Goal: Task Accomplishment & Management: Complete application form

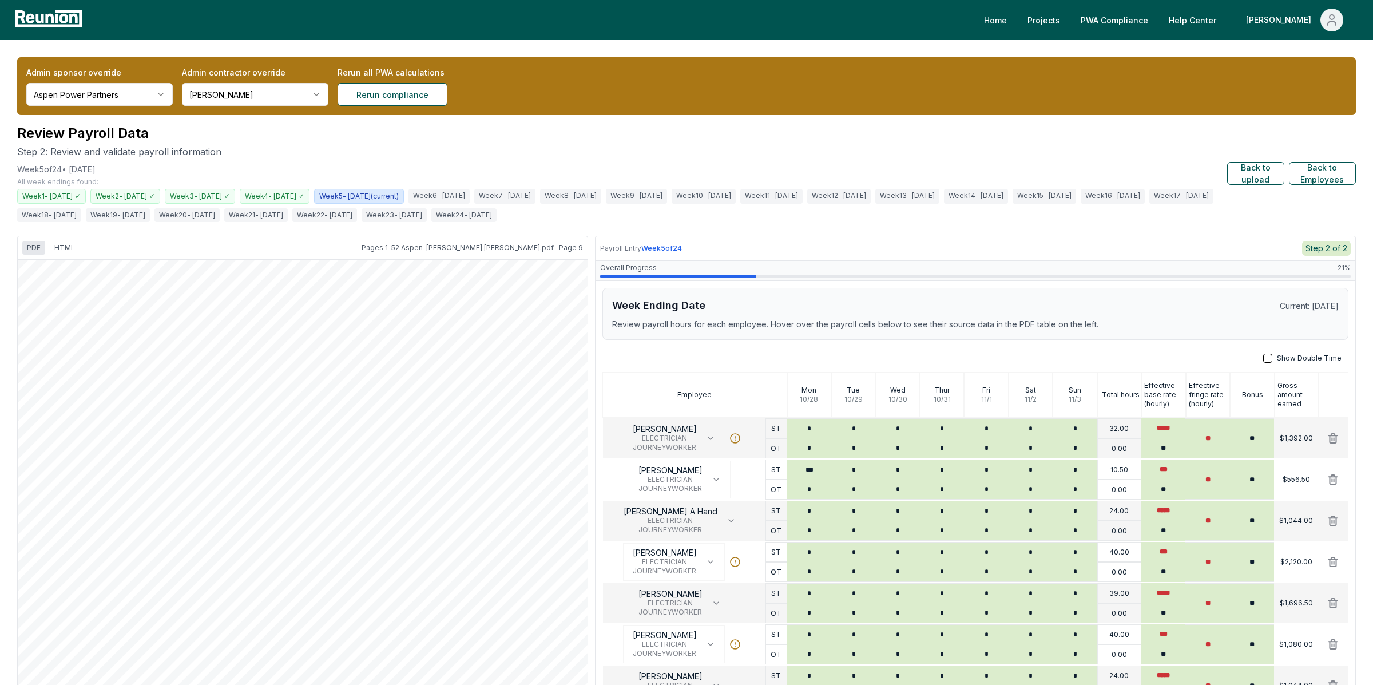
scroll to position [106, 0]
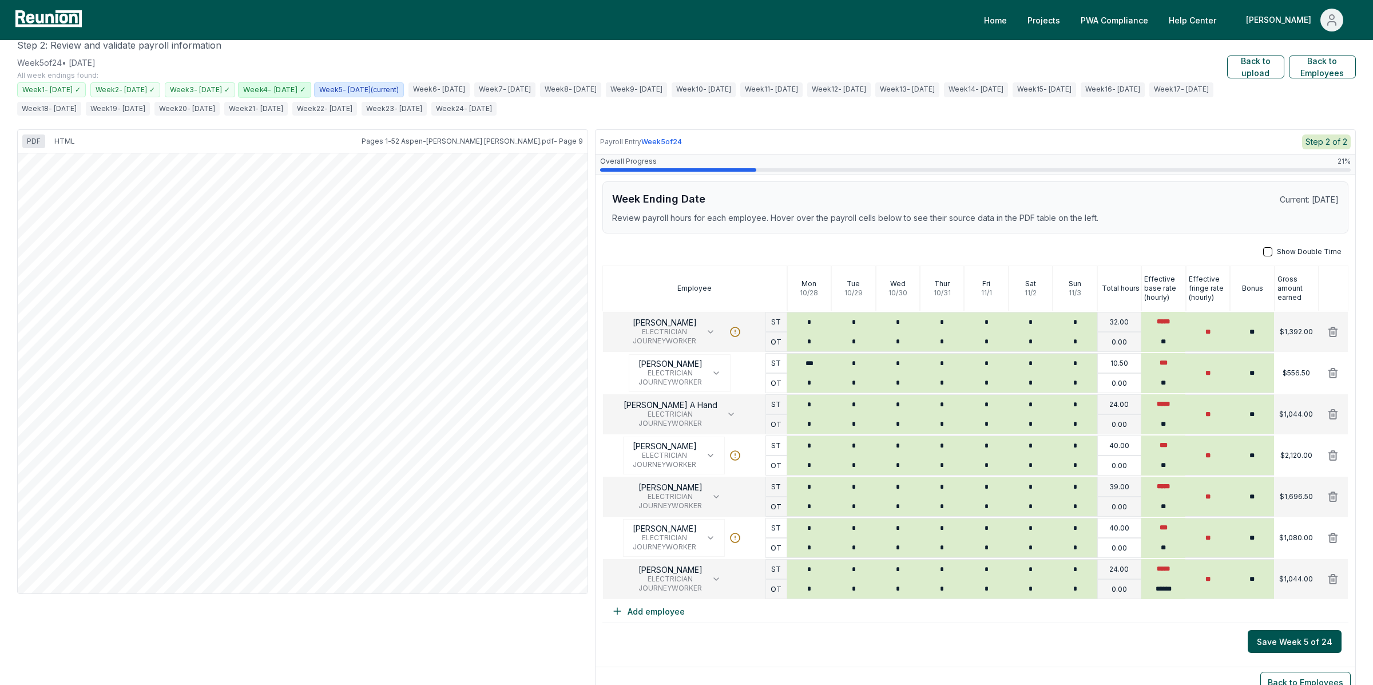
click at [311, 90] on span "Week 4 - 10/27/2024 ✓" at bounding box center [274, 89] width 73 height 15
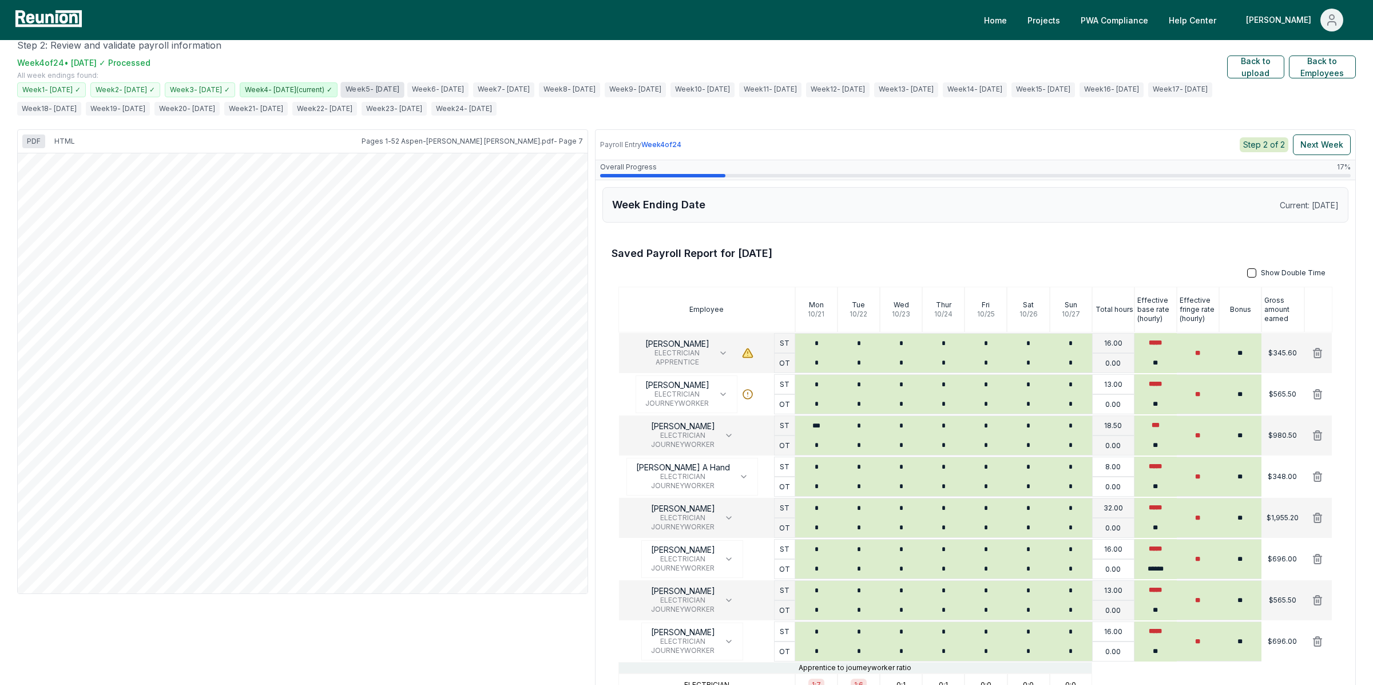
click at [404, 85] on span "Week 5 - 11/3/2024" at bounding box center [371, 89] width 63 height 15
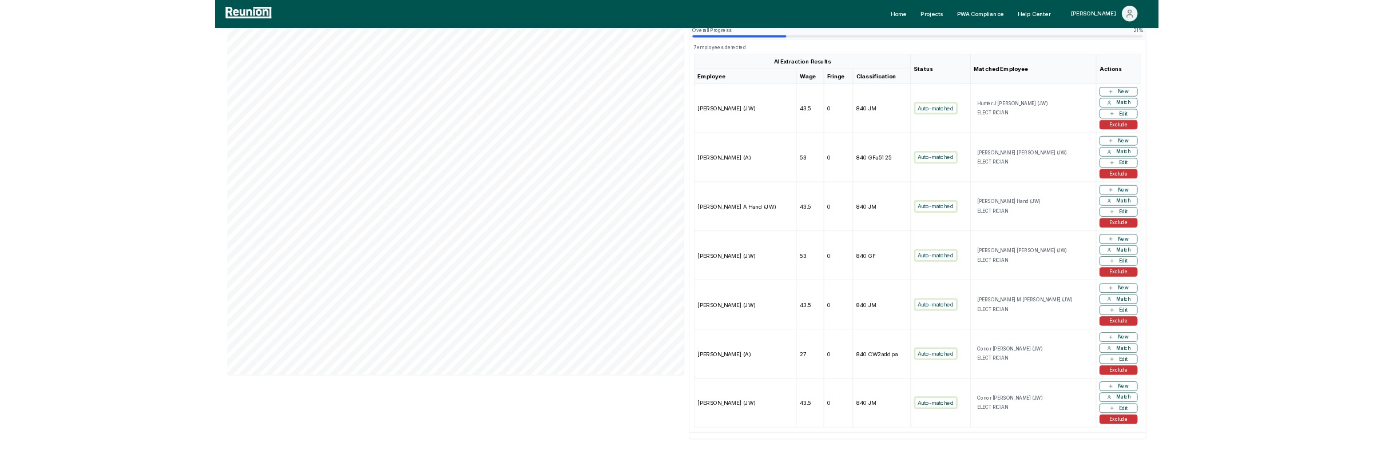
scroll to position [227, 0]
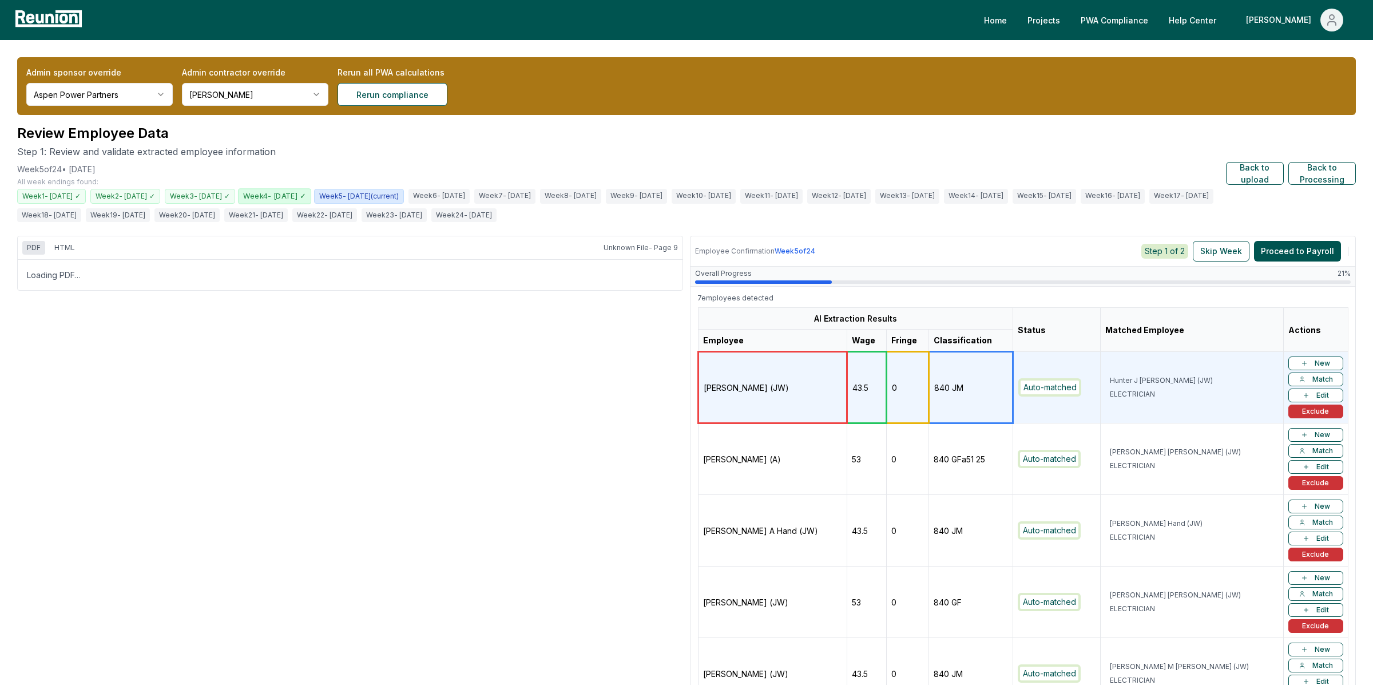
click at [311, 197] on span "Week 4 - [DATE] ✓" at bounding box center [274, 195] width 73 height 15
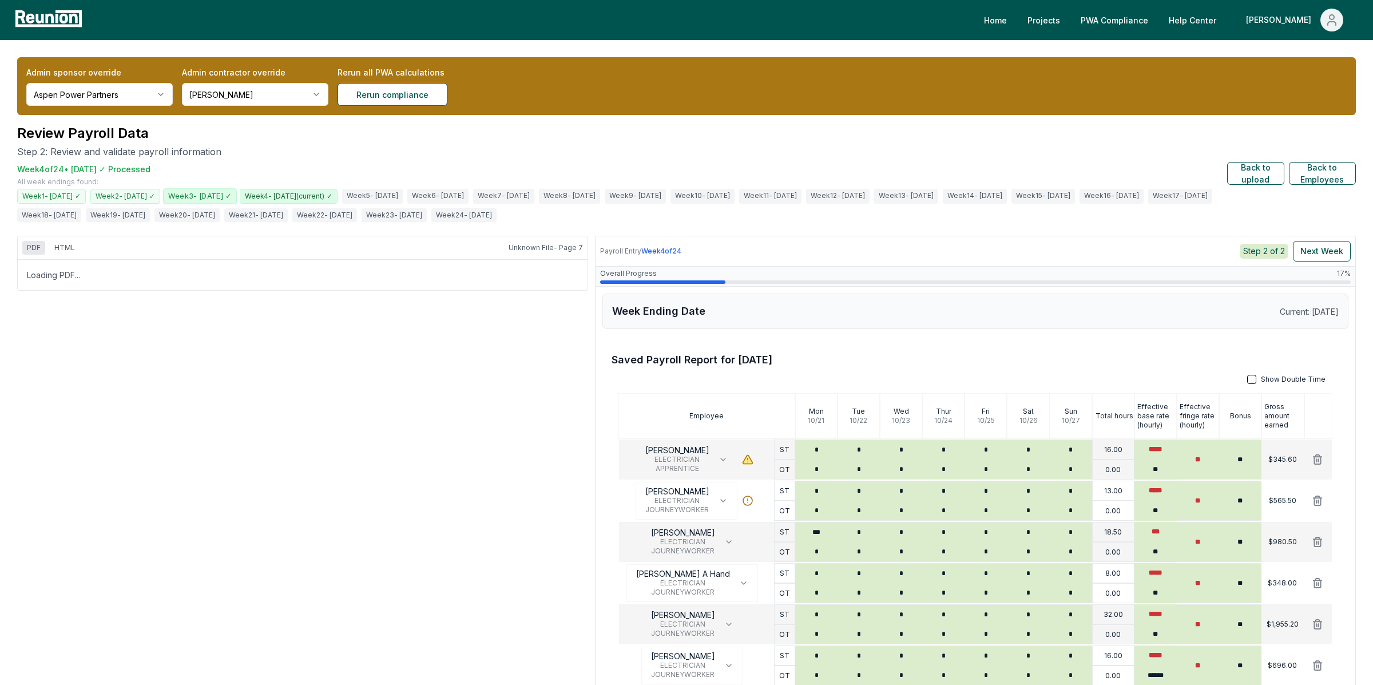
click at [237, 194] on span "Week 3 - 10/20/2024 ✓" at bounding box center [200, 195] width 74 height 15
click at [157, 191] on span "Week 2 - 10/13/2024 ✓" at bounding box center [125, 195] width 73 height 15
click at [339, 191] on span "Week 4 - [DATE] ✓" at bounding box center [302, 195] width 73 height 15
click at [404, 196] on span "Week 5 - [DATE]" at bounding box center [371, 195] width 63 height 15
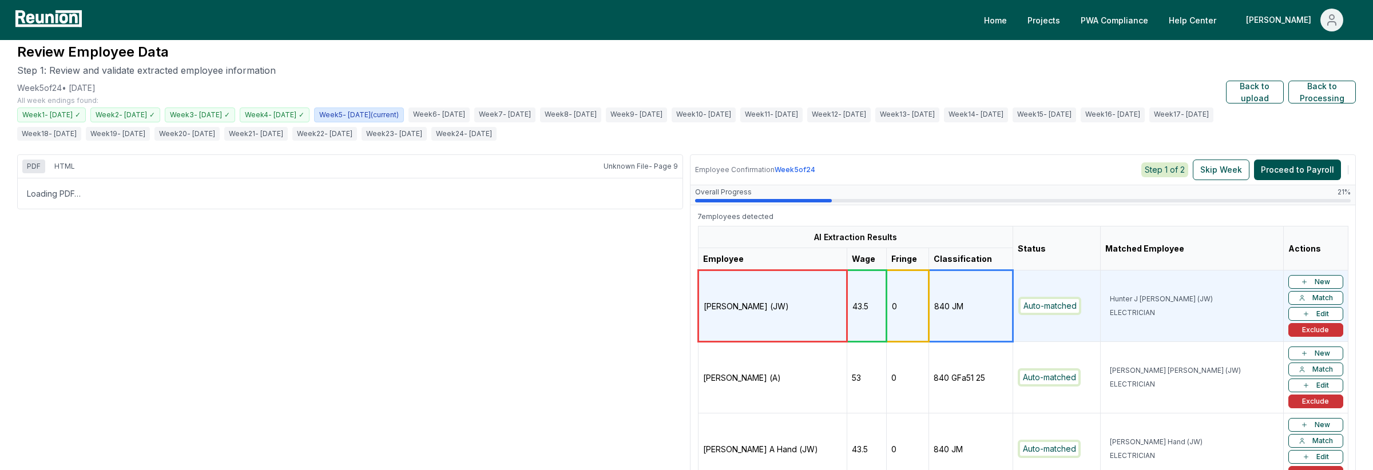
scroll to position [89, 0]
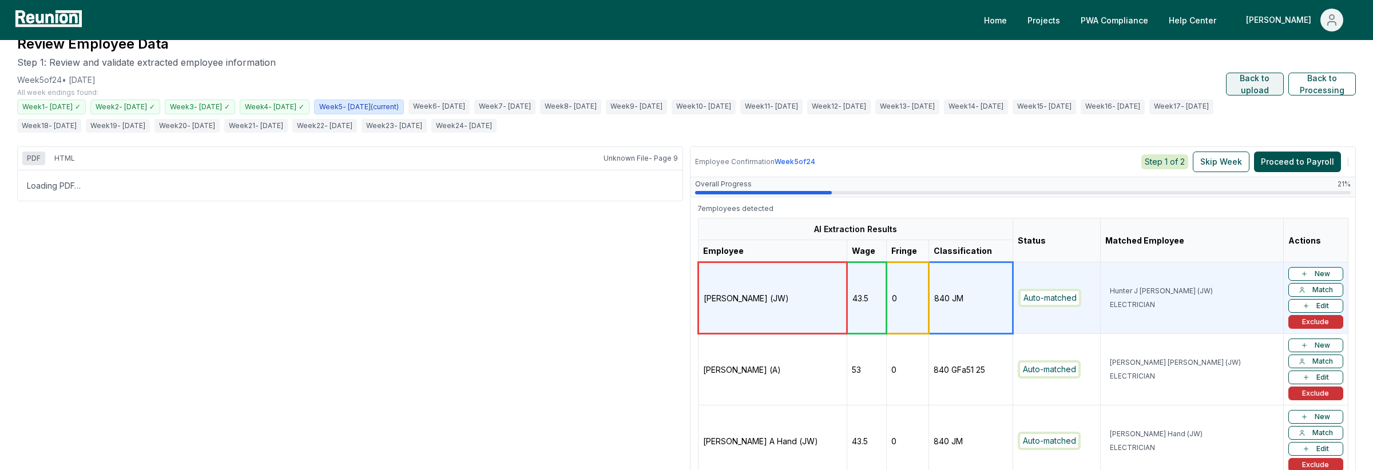
click at [1265, 80] on button "Back to upload" at bounding box center [1254, 84] width 57 height 23
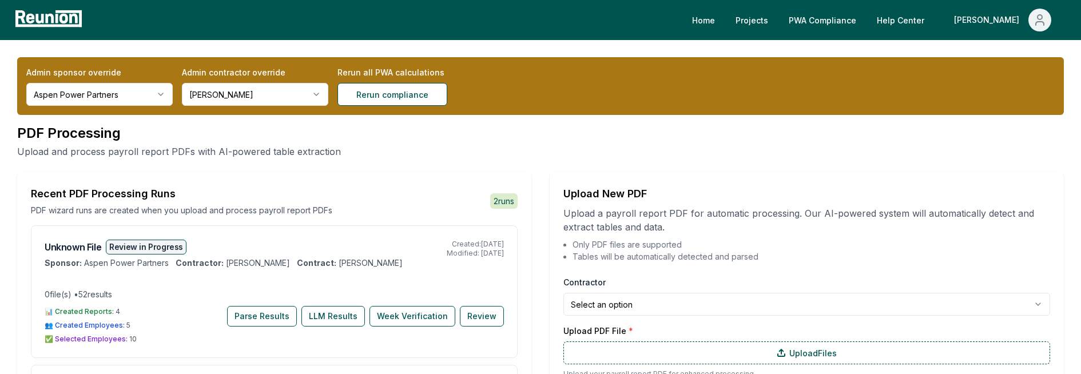
click at [106, 97] on html "Please visit us on your desktop We're working on making our marketplace mobile-…" at bounding box center [540, 292] width 1081 height 585
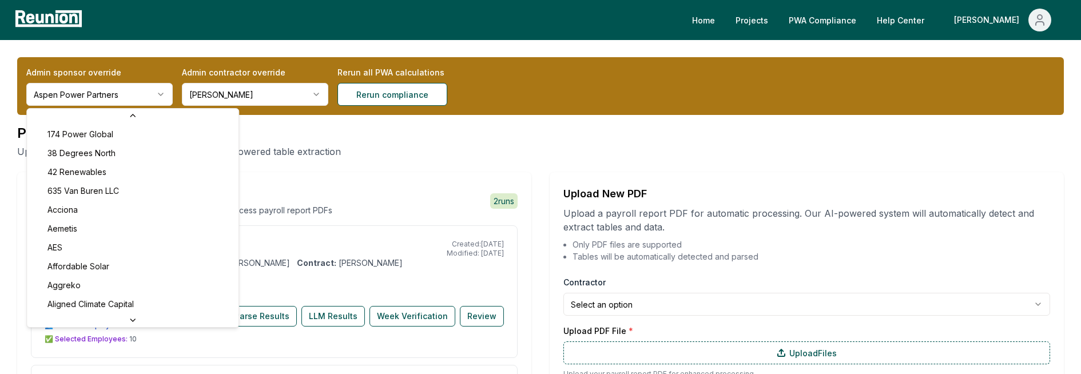
scroll to position [339, 0]
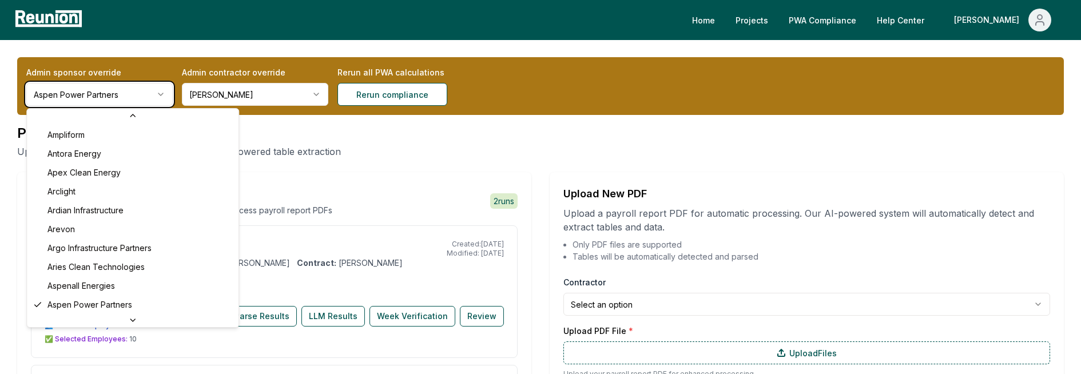
click at [106, 97] on html "Please visit us on your desktop We're working on making our marketplace mobile-…" at bounding box center [540, 292] width 1081 height 585
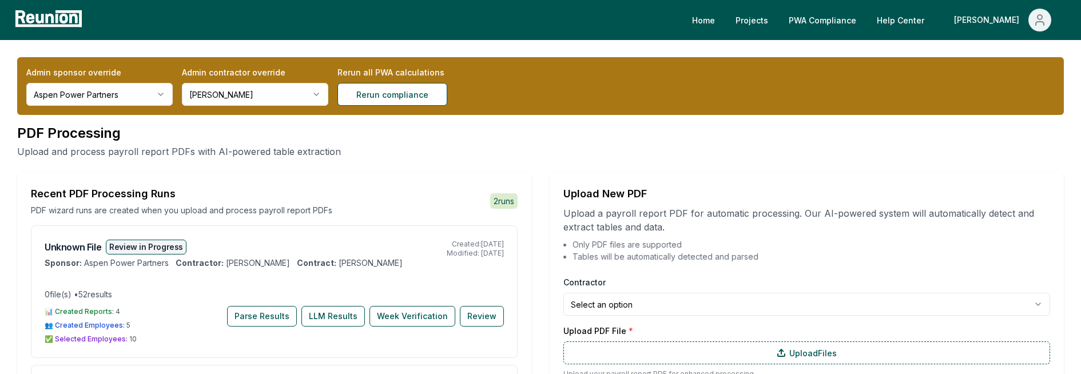
click at [106, 97] on html "Please visit us on your desktop We're working on making our marketplace mobile-…" at bounding box center [540, 292] width 1081 height 585
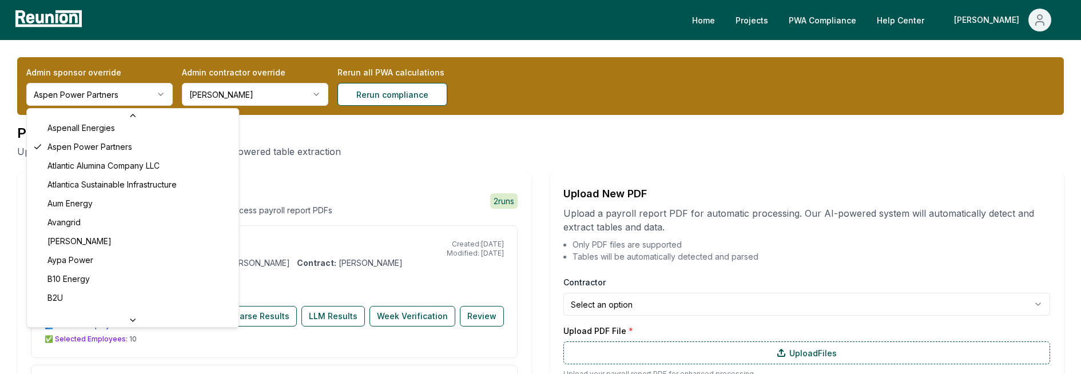
scroll to position [498, 0]
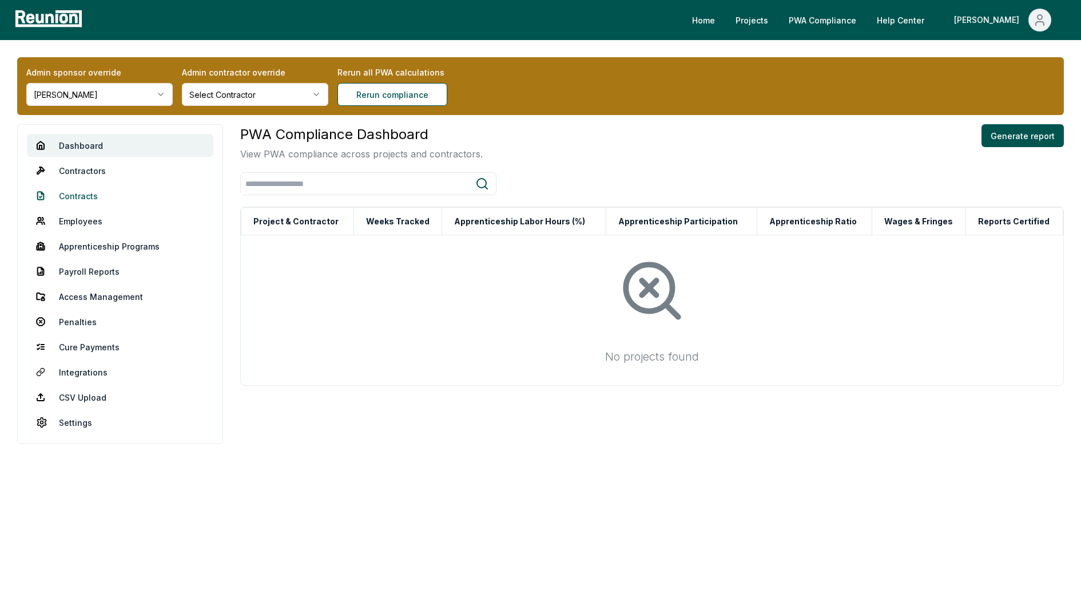
click at [78, 191] on link "Contracts" at bounding box center [120, 195] width 186 height 23
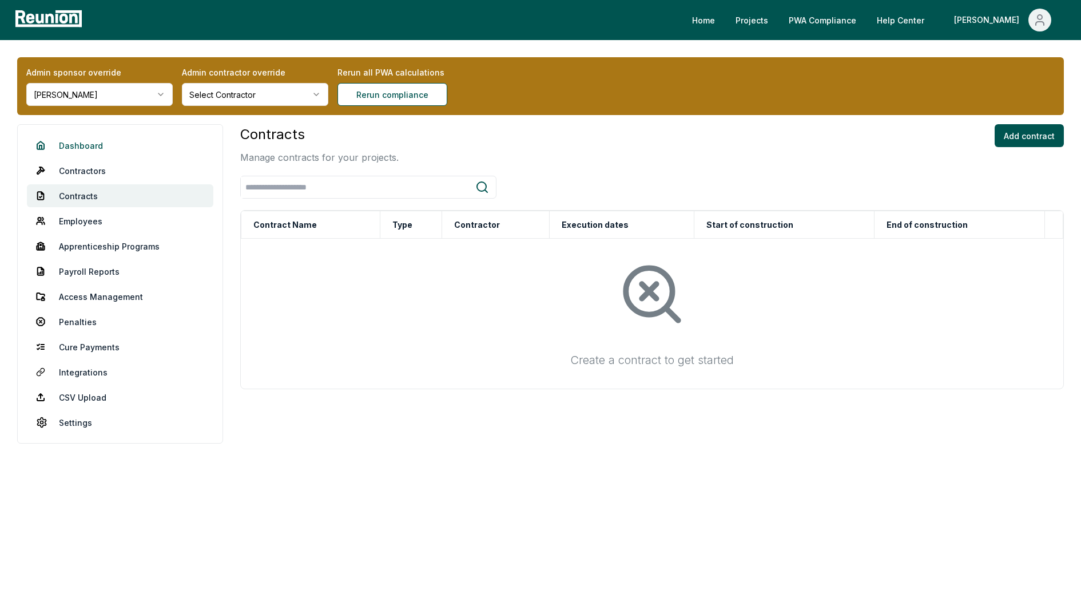
click at [80, 145] on link "Dashboard" at bounding box center [120, 145] width 186 height 23
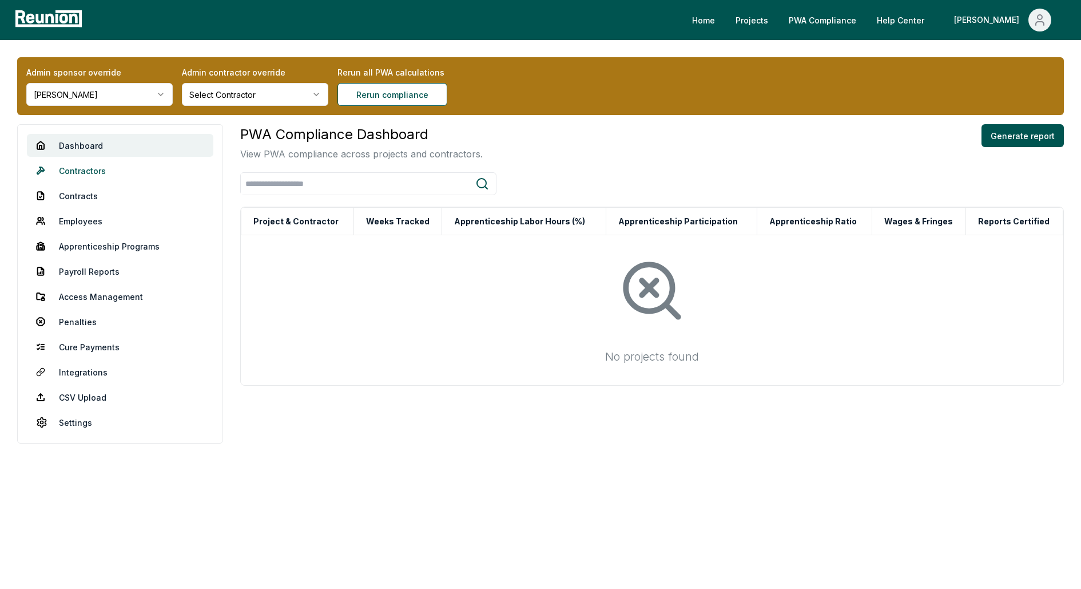
click at [81, 178] on link "Contractors" at bounding box center [120, 170] width 186 height 23
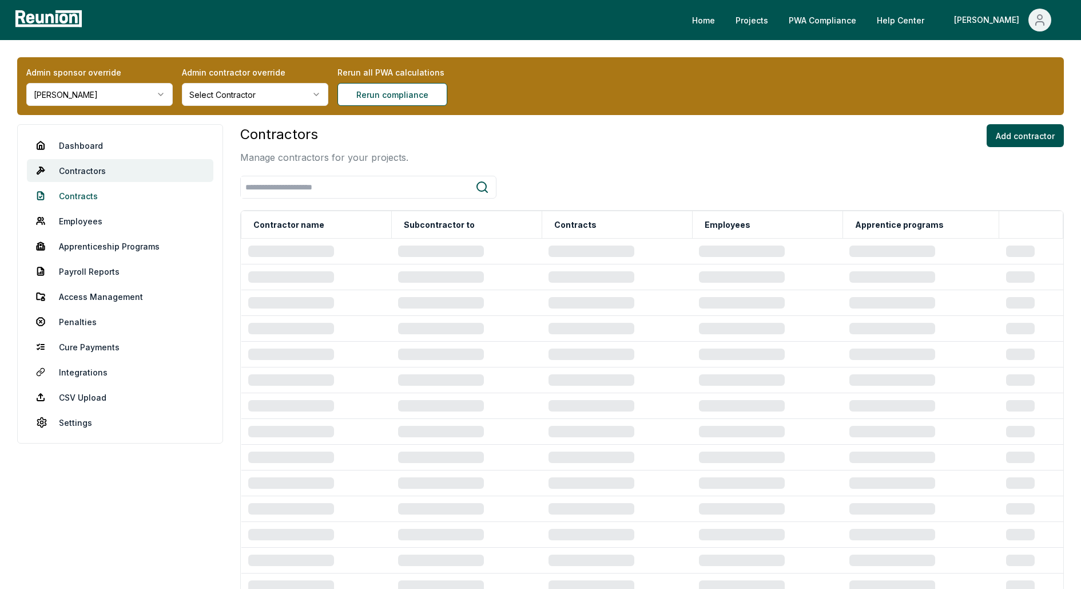
click at [81, 196] on link "Contracts" at bounding box center [120, 195] width 186 height 23
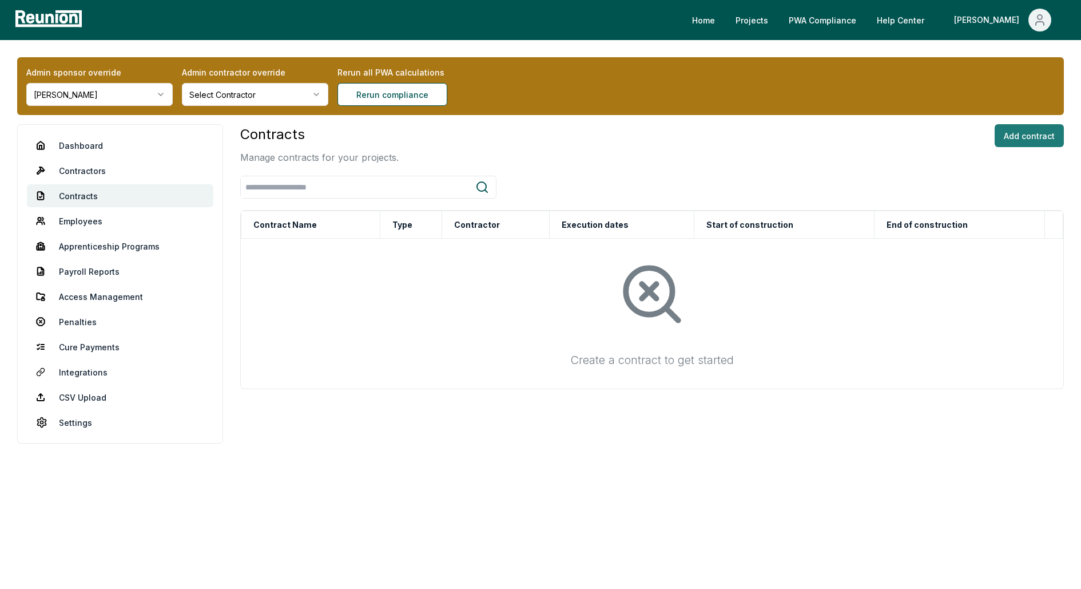
click at [1022, 126] on button "Add contract" at bounding box center [1029, 135] width 69 height 23
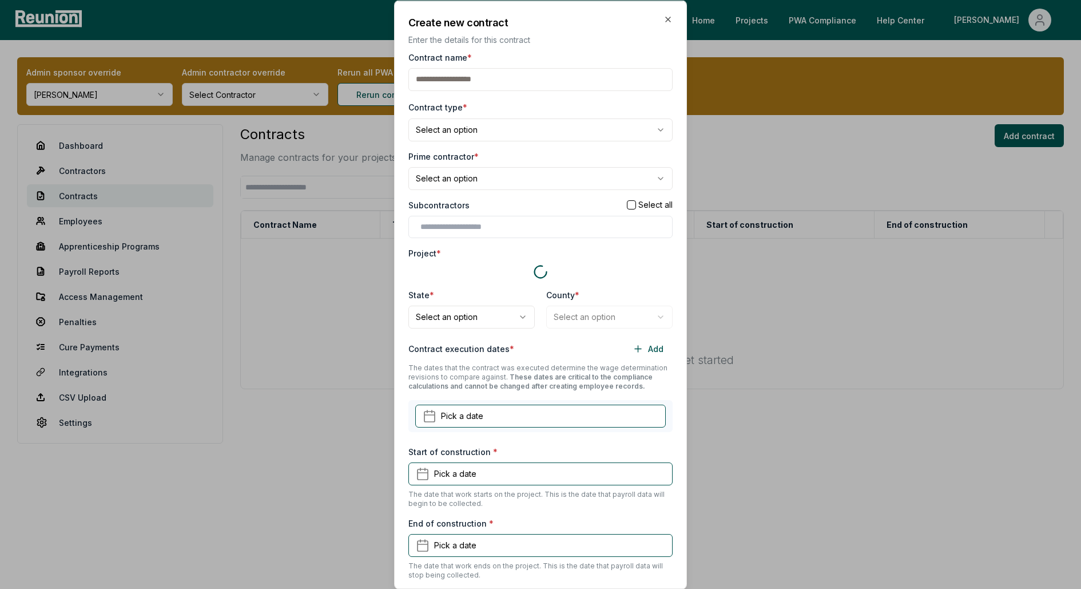
click at [437, 267] on div at bounding box center [540, 271] width 264 height 16
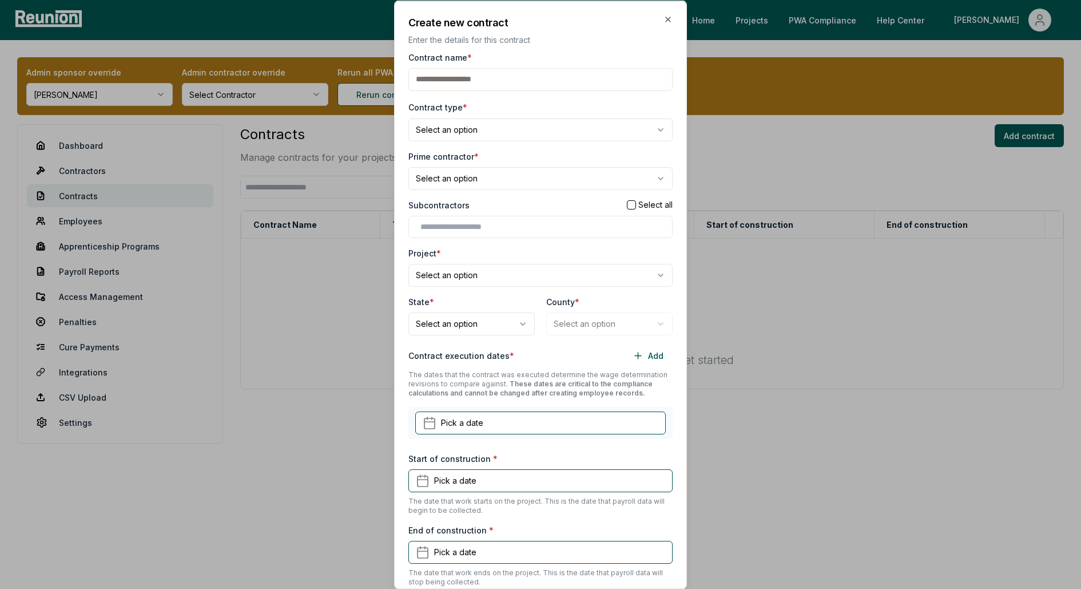
click at [492, 280] on body "**********" at bounding box center [540, 294] width 1081 height 589
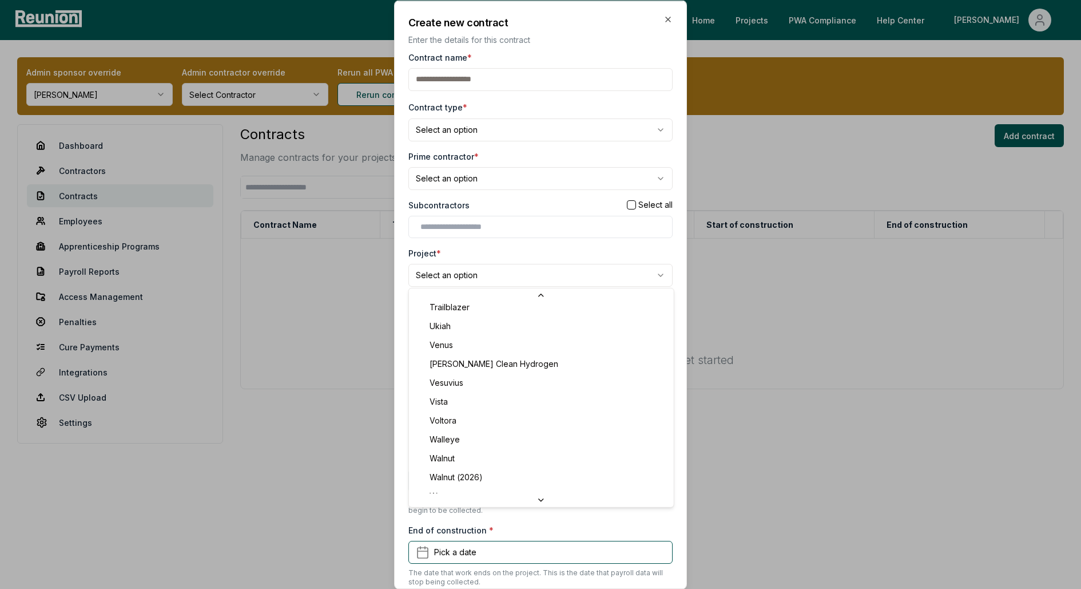
scroll to position [6917, 0]
click at [333, 374] on div at bounding box center [540, 294] width 1081 height 589
